Goal: Task Accomplishment & Management: Use online tool/utility

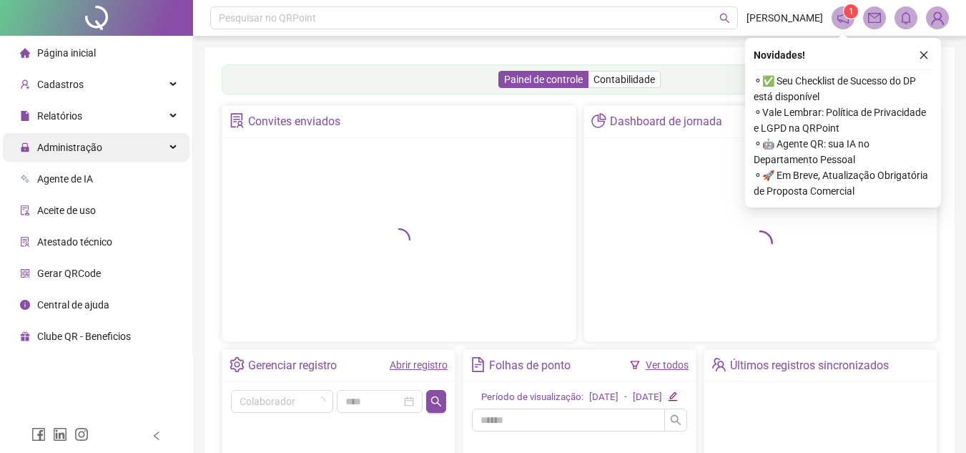
click at [71, 144] on span "Administração" at bounding box center [69, 147] width 65 height 11
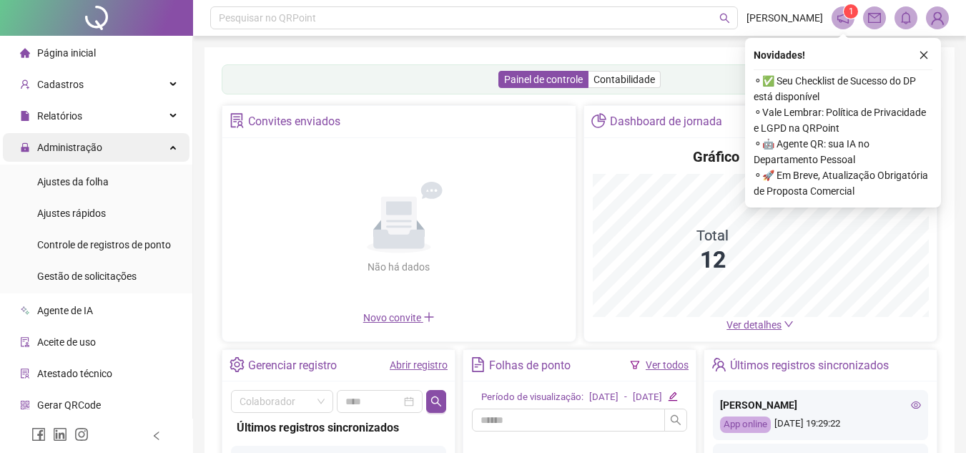
click at [150, 150] on div "Administração" at bounding box center [96, 147] width 187 height 29
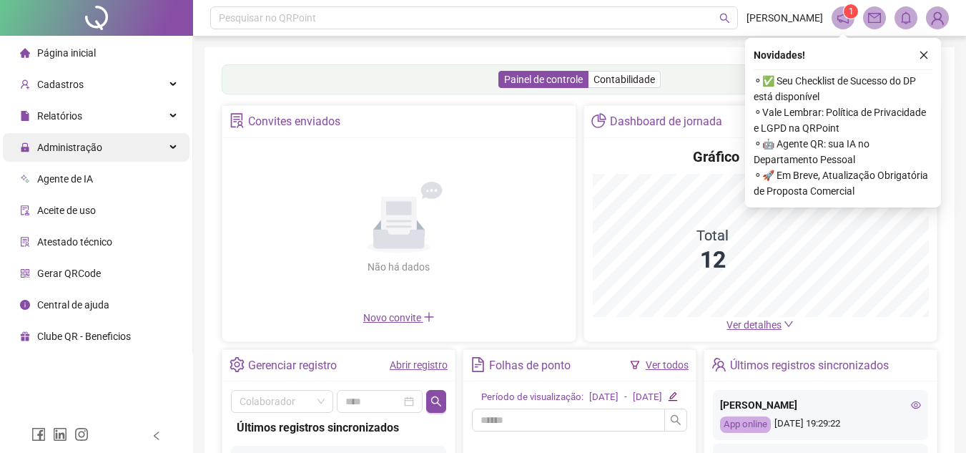
click at [142, 143] on div "Administração" at bounding box center [96, 147] width 187 height 29
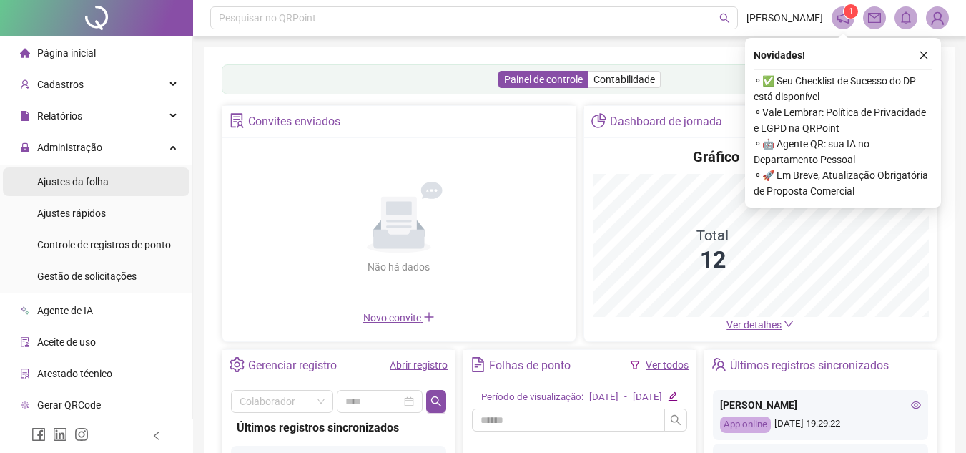
click at [97, 181] on span "Ajustes da folha" at bounding box center [73, 181] width 72 height 11
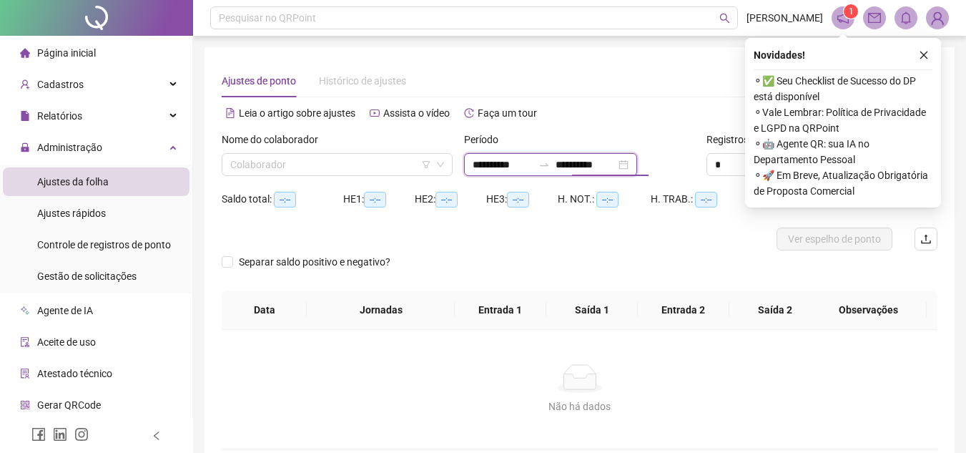
drag, startPoint x: 582, startPoint y: 165, endPoint x: 568, endPoint y: 166, distance: 14.3
click at [568, 166] on div "**********" at bounding box center [550, 164] width 173 height 23
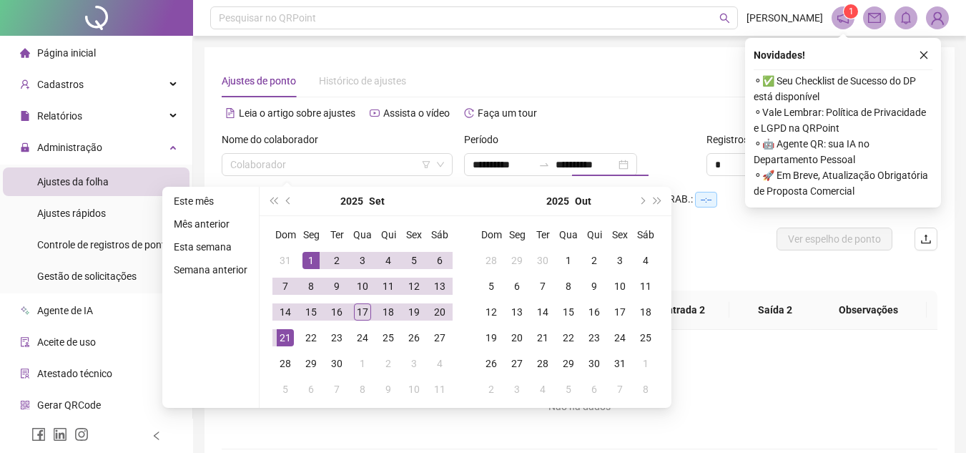
click at [714, 265] on div "Separar saldo positivo e negativo?" at bounding box center [580, 270] width 716 height 40
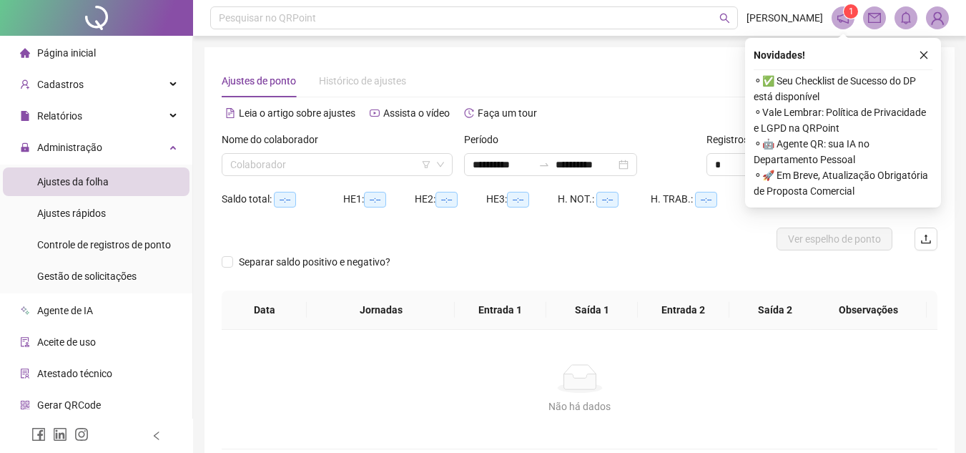
type input "**********"
click at [372, 174] on input "search" at bounding box center [330, 164] width 201 height 21
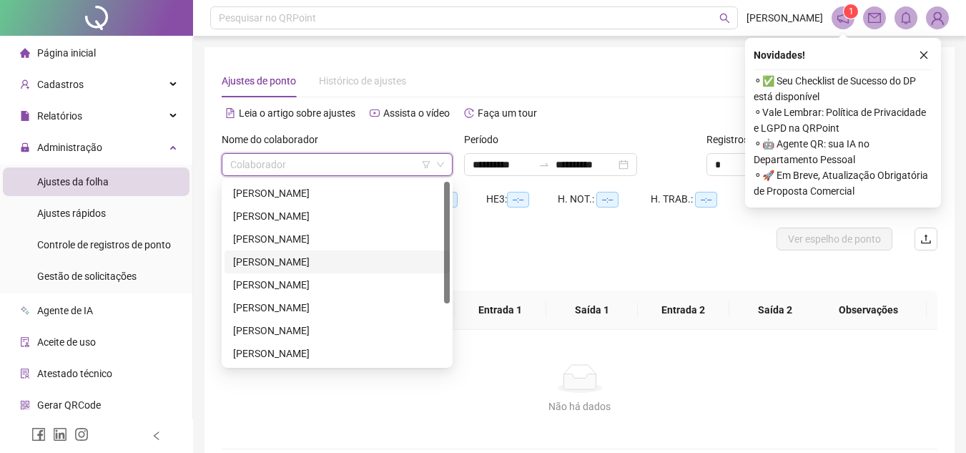
click at [311, 256] on div "[PERSON_NAME]" at bounding box center [337, 262] width 208 height 16
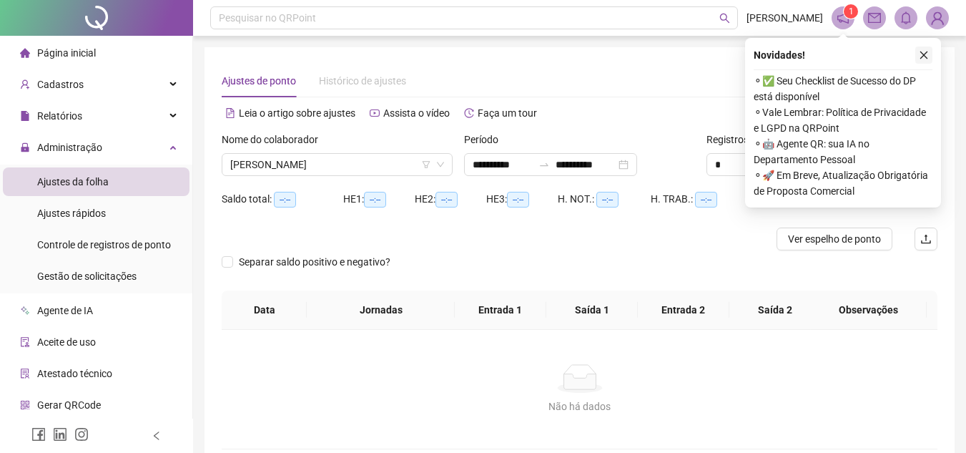
click at [926, 50] on icon "close" at bounding box center [924, 55] width 10 height 10
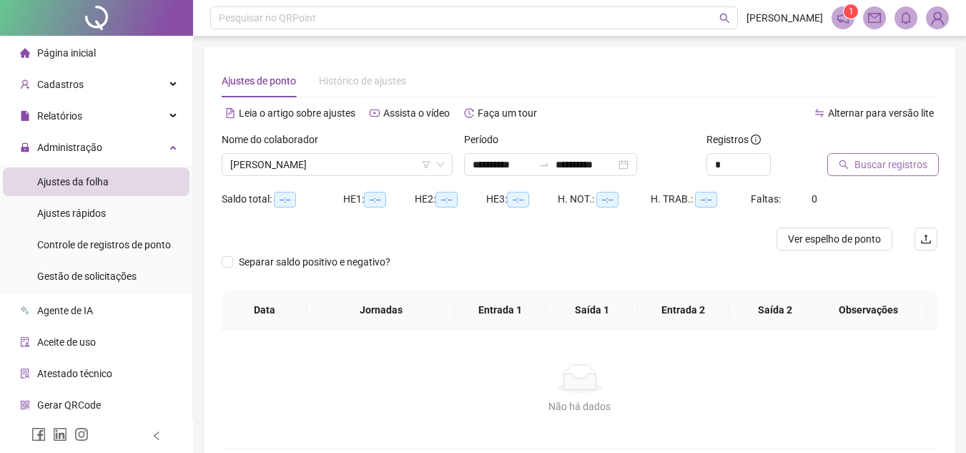
click at [888, 162] on span "Buscar registros" at bounding box center [890, 165] width 73 height 16
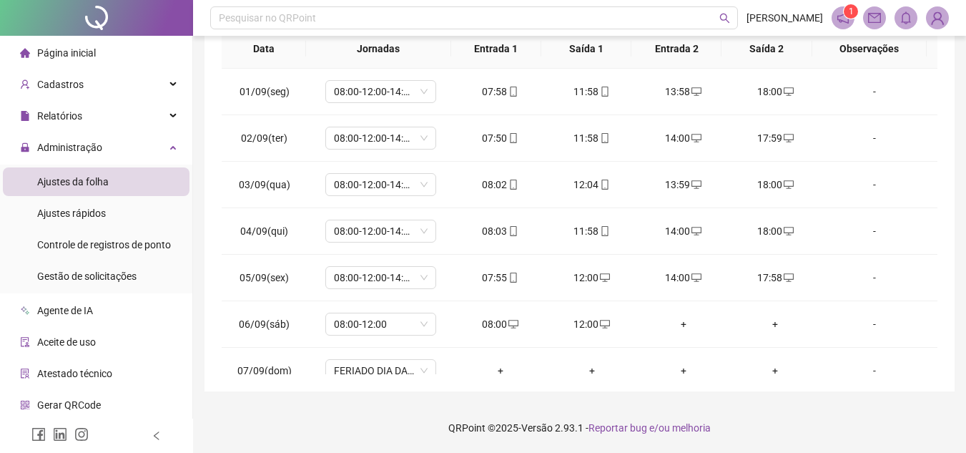
scroll to position [485, 0]
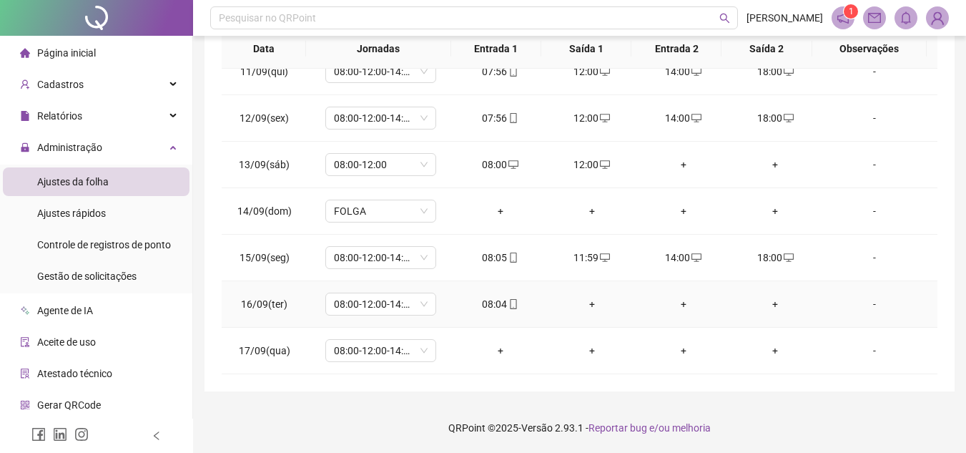
click at [585, 305] on div "+" at bounding box center [592, 304] width 69 height 16
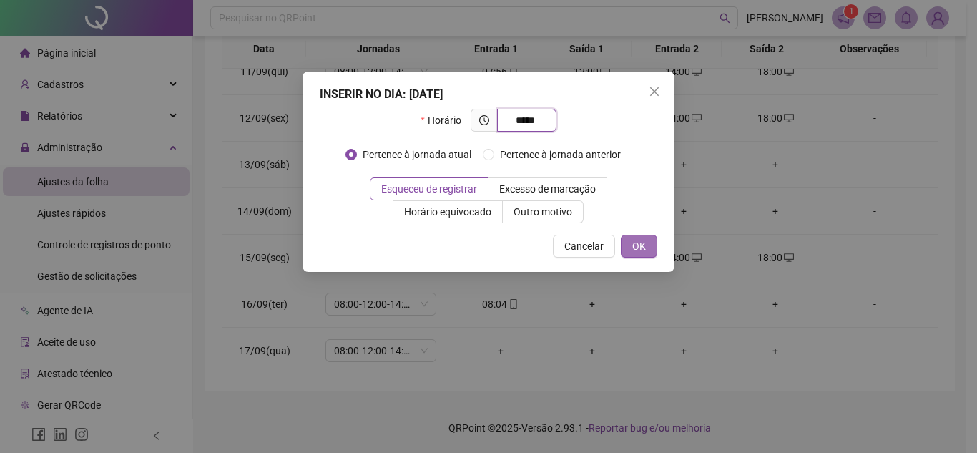
type input "*****"
click at [643, 247] on span "OK" at bounding box center [639, 246] width 14 height 16
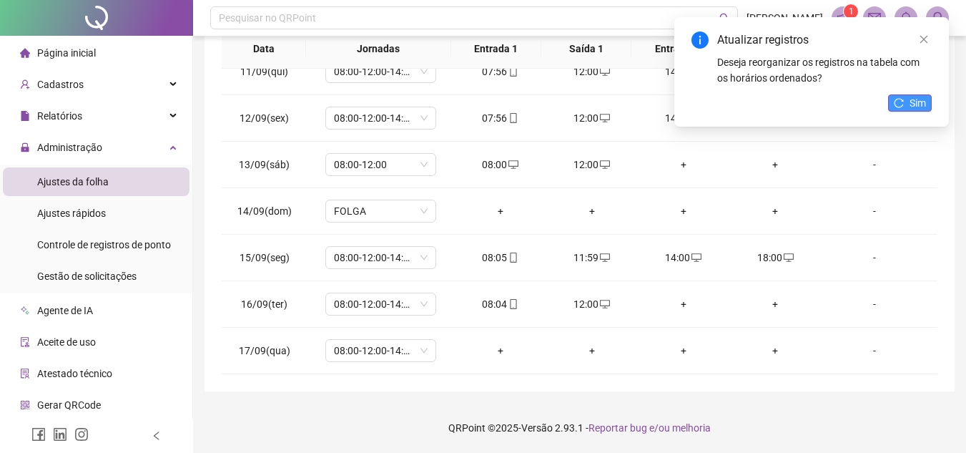
click at [917, 104] on span "Sim" at bounding box center [918, 103] width 16 height 16
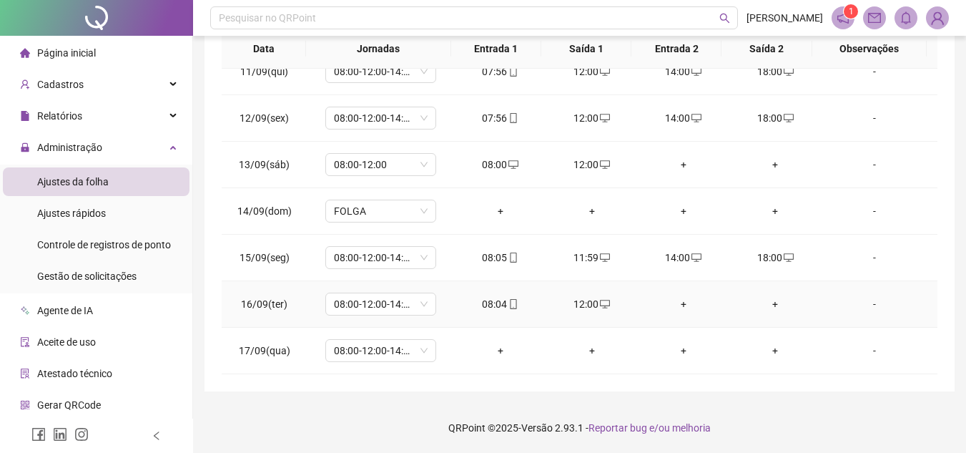
click at [674, 300] on div "+" at bounding box center [683, 304] width 69 height 16
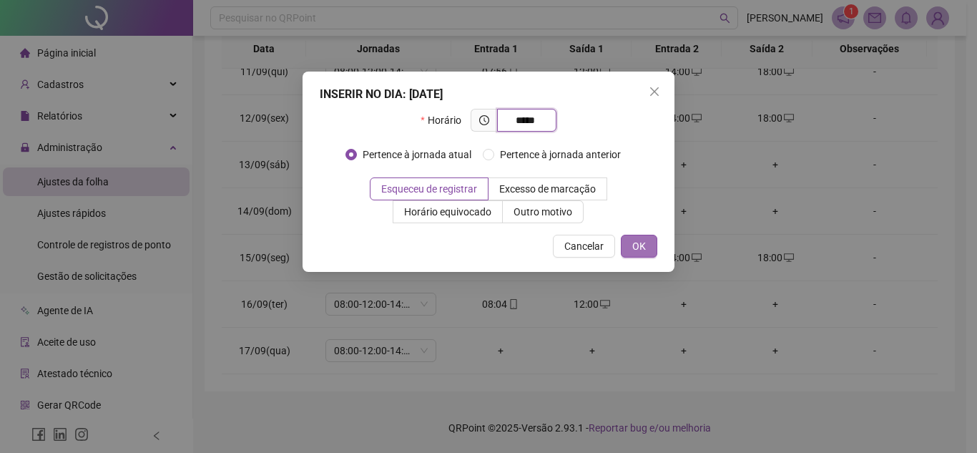
type input "*****"
click at [634, 246] on span "OK" at bounding box center [639, 246] width 14 height 16
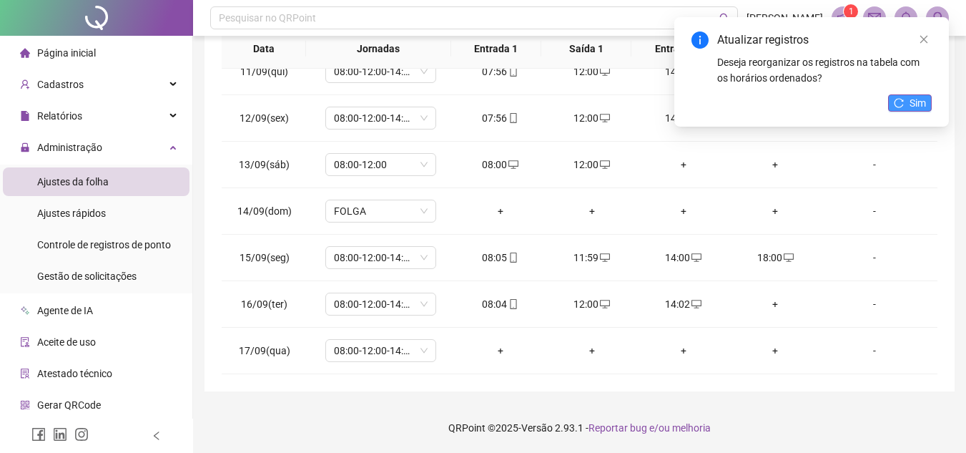
click at [908, 104] on button "Sim" at bounding box center [910, 102] width 44 height 17
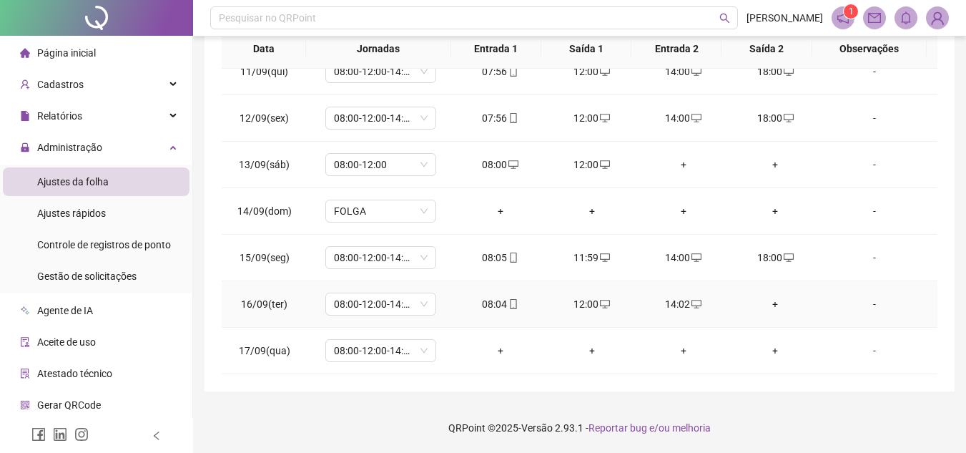
click at [769, 302] on div "+" at bounding box center [775, 304] width 69 height 16
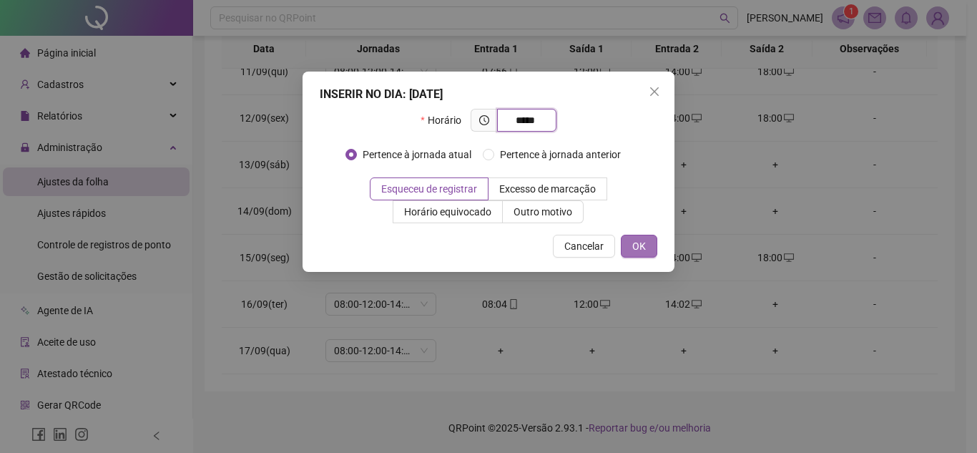
type input "*****"
click at [628, 243] on button "OK" at bounding box center [639, 246] width 36 height 23
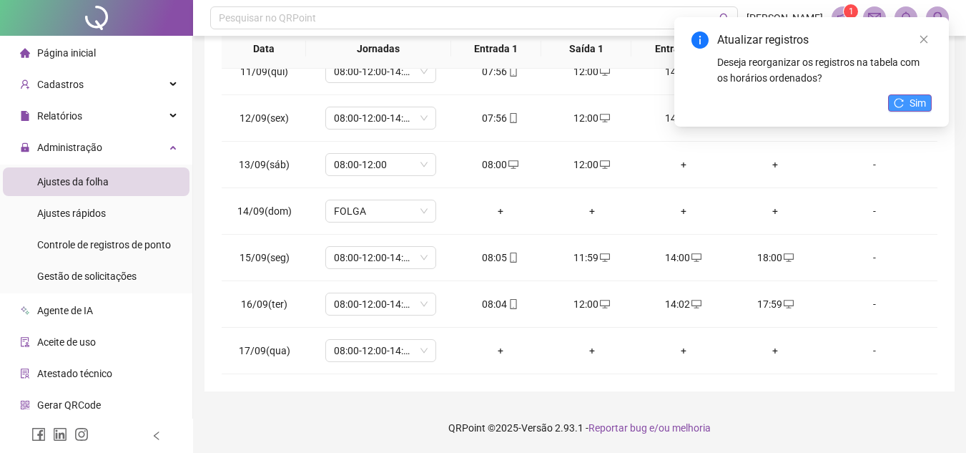
click at [922, 100] on span "Sim" at bounding box center [918, 103] width 16 height 16
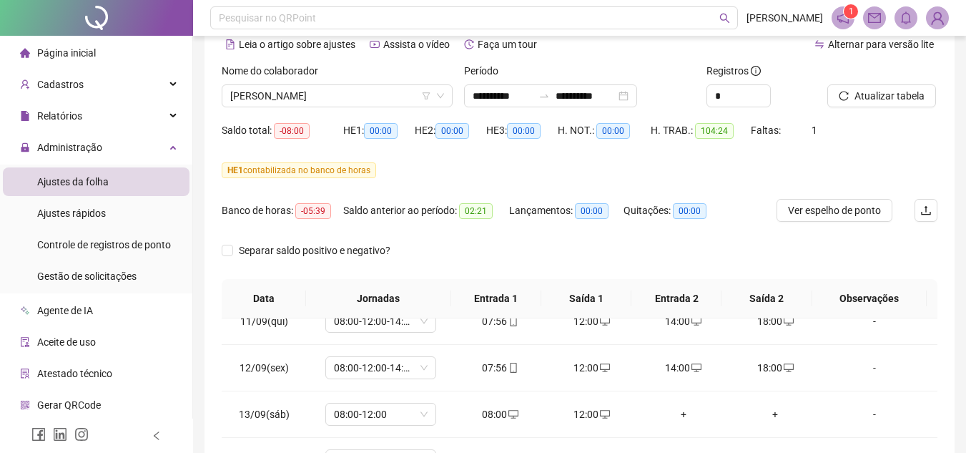
scroll to position [37, 0]
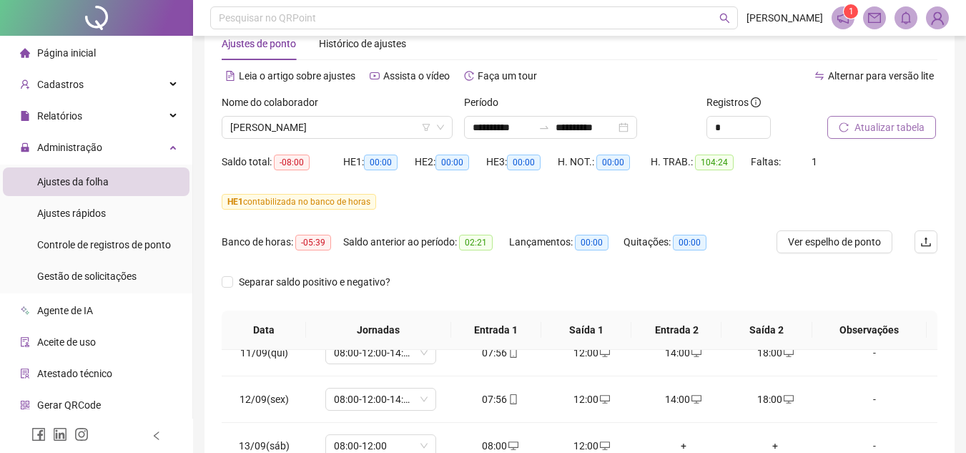
click at [910, 131] on span "Atualizar tabela" at bounding box center [889, 127] width 70 height 16
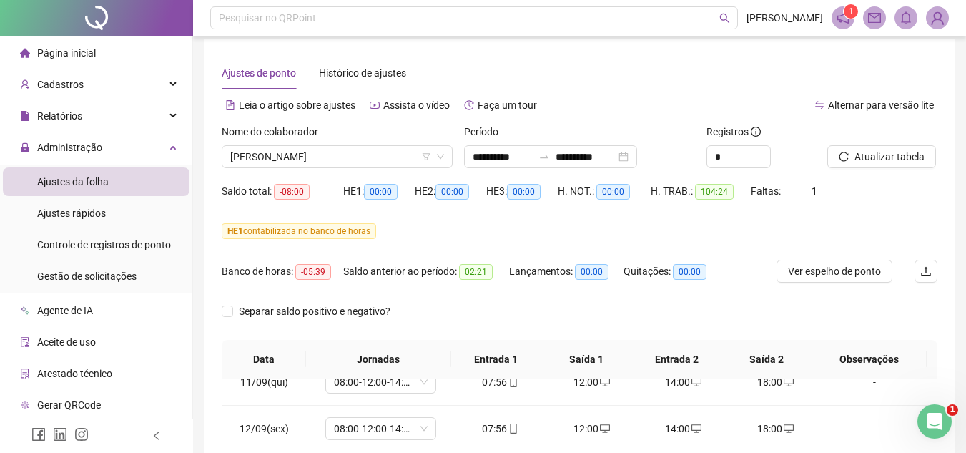
scroll to position [0, 0]
